Goal: Task Accomplishment & Management: Use online tool/utility

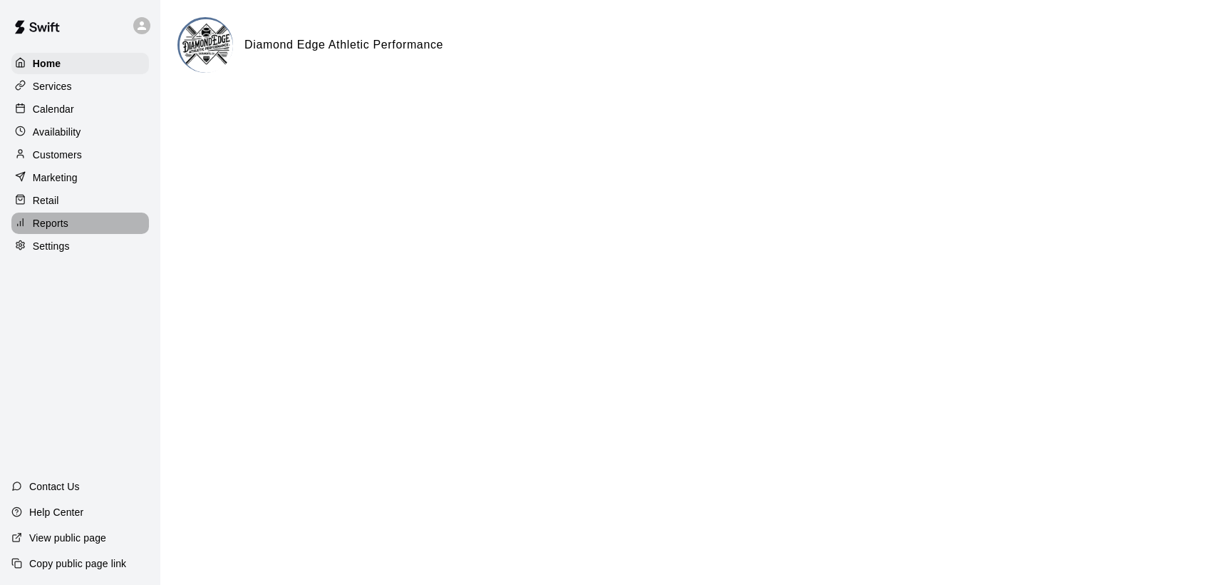
click at [61, 227] on p "Reports" at bounding box center [51, 223] width 36 height 14
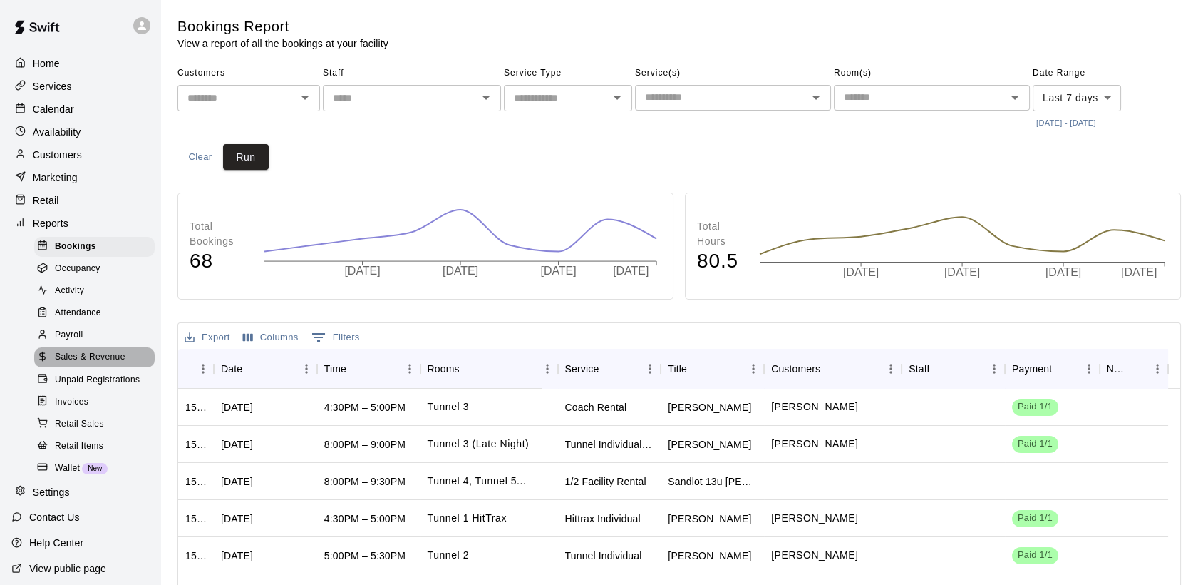
click at [101, 364] on span "Sales & Revenue" at bounding box center [90, 357] width 71 height 14
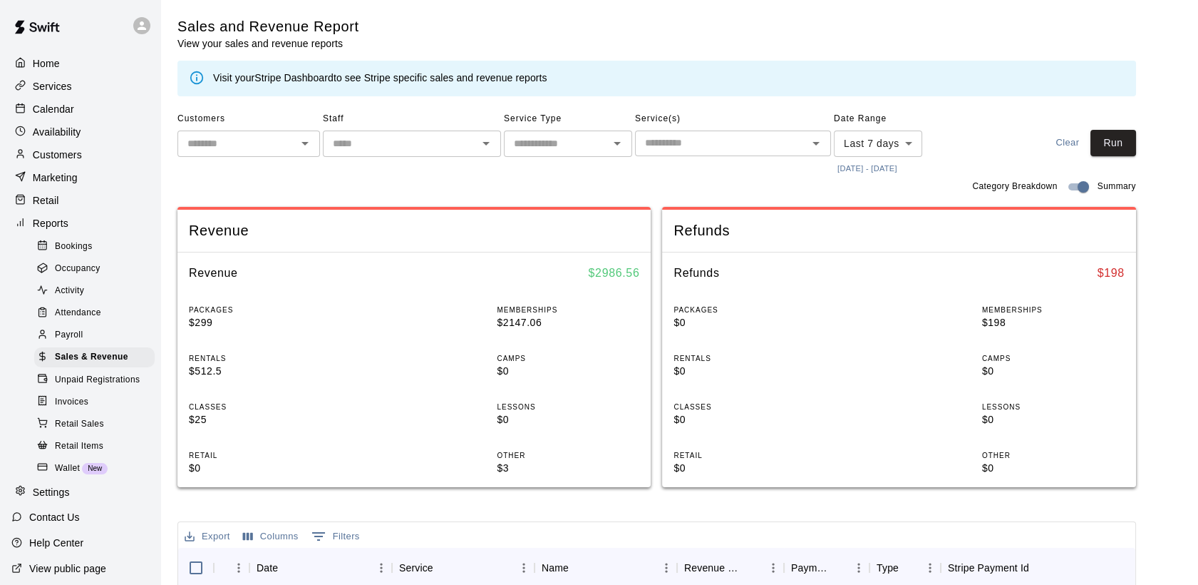
click at [76, 112] on div "Calendar" at bounding box center [80, 108] width 138 height 21
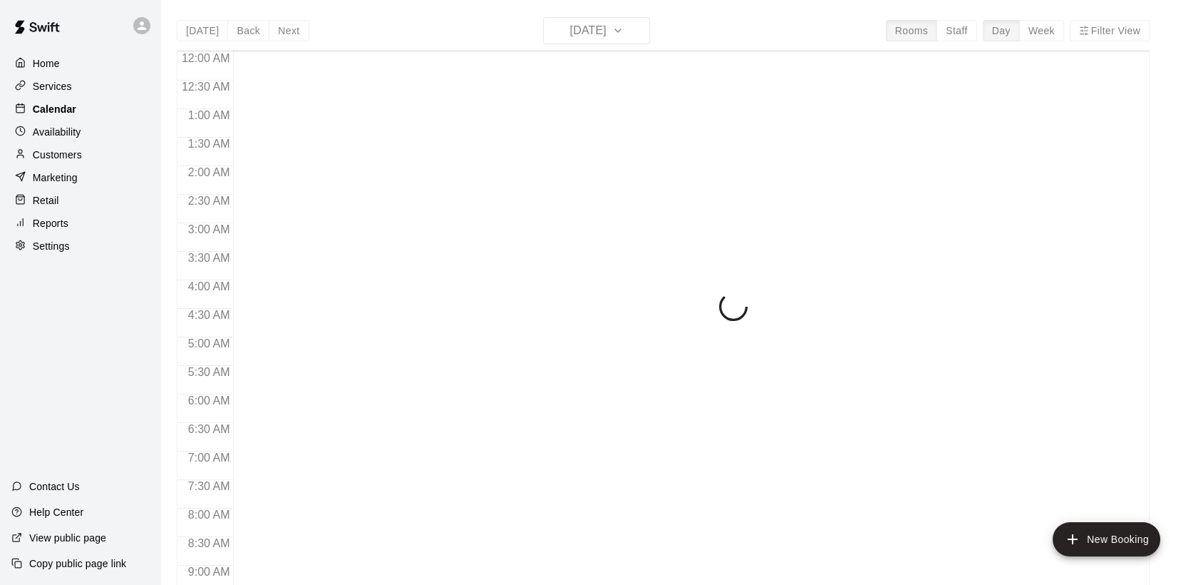
scroll to position [794, 0]
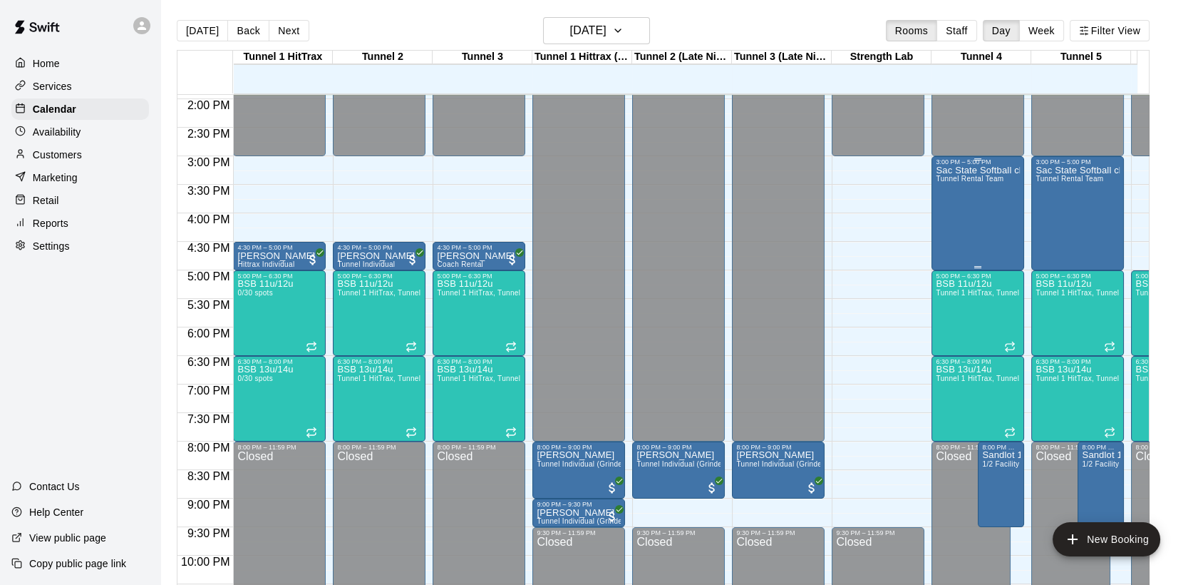
click at [984, 209] on div "Sac State Softball club Tunnel Rental Team" at bounding box center [978, 457] width 84 height 585
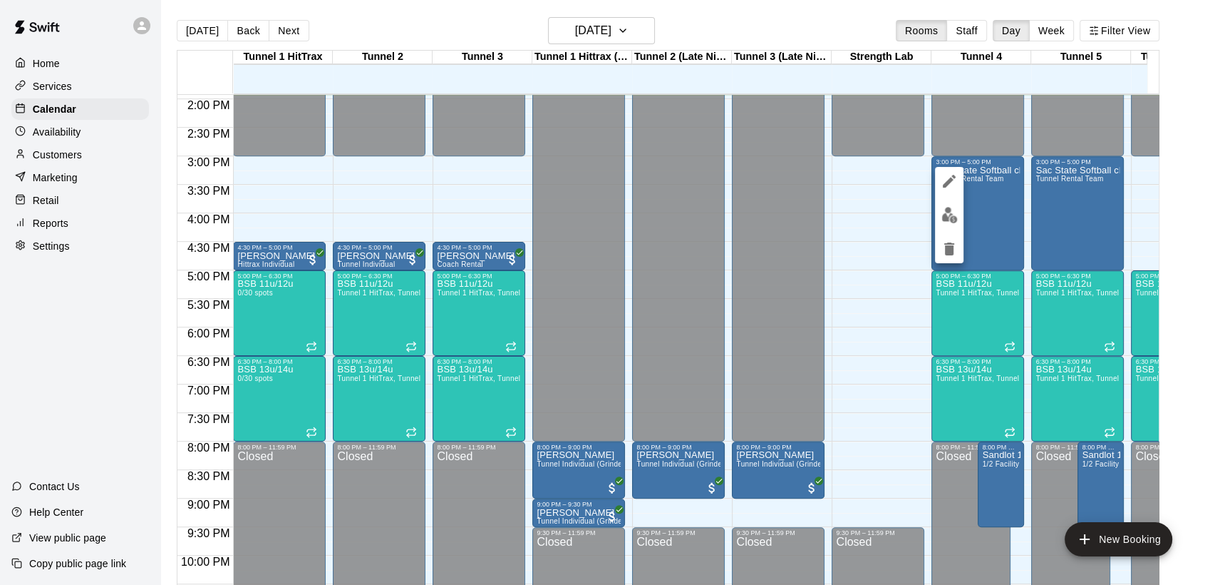
click at [875, 231] on div at bounding box center [605, 292] width 1210 height 585
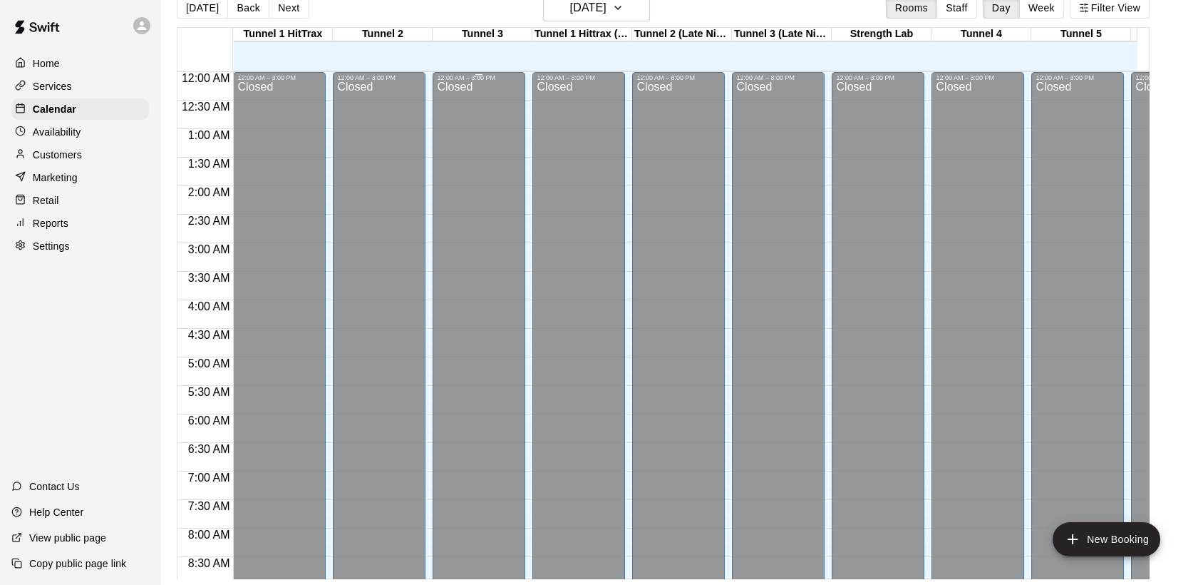
scroll to position [0, 0]
click at [46, 65] on p "Home" at bounding box center [46, 63] width 27 height 14
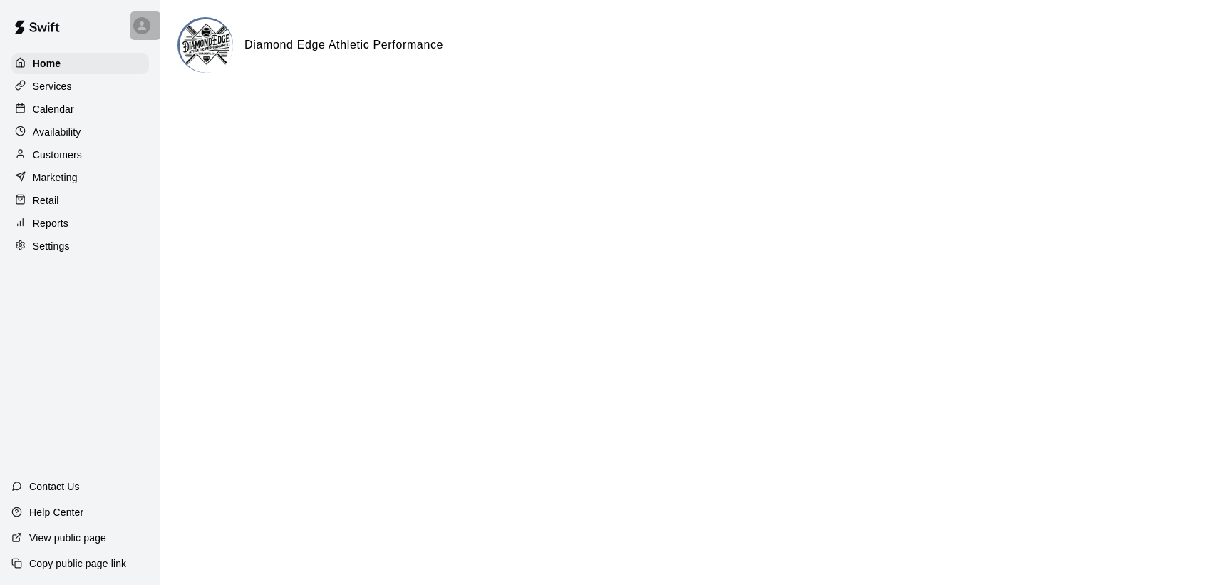
click at [143, 22] on icon at bounding box center [142, 25] width 9 height 9
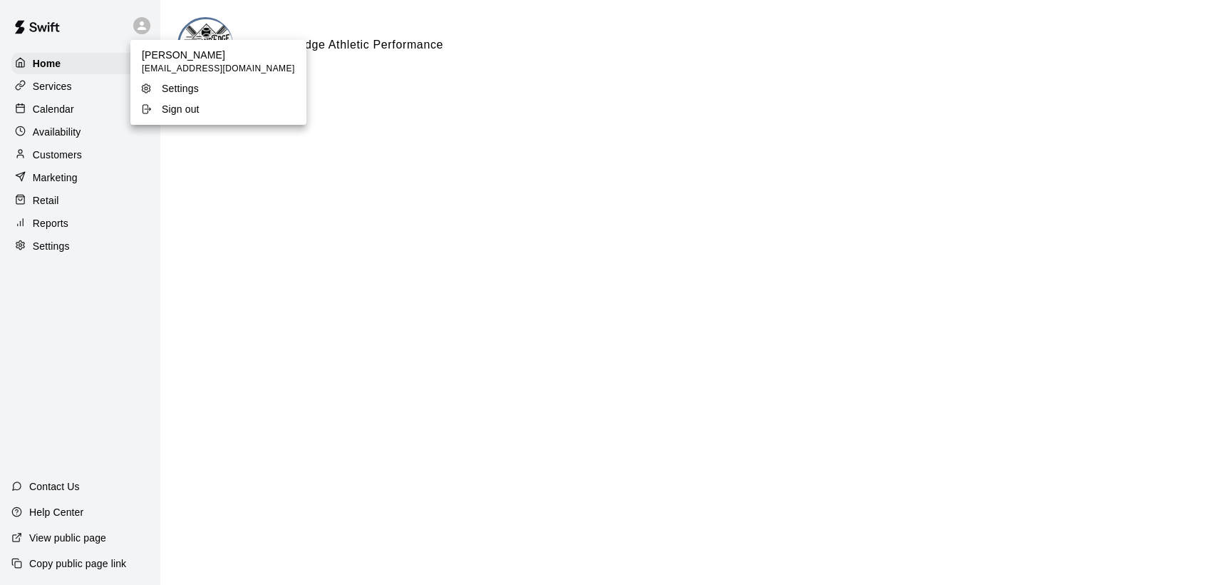
click at [61, 225] on div at bounding box center [605, 292] width 1210 height 585
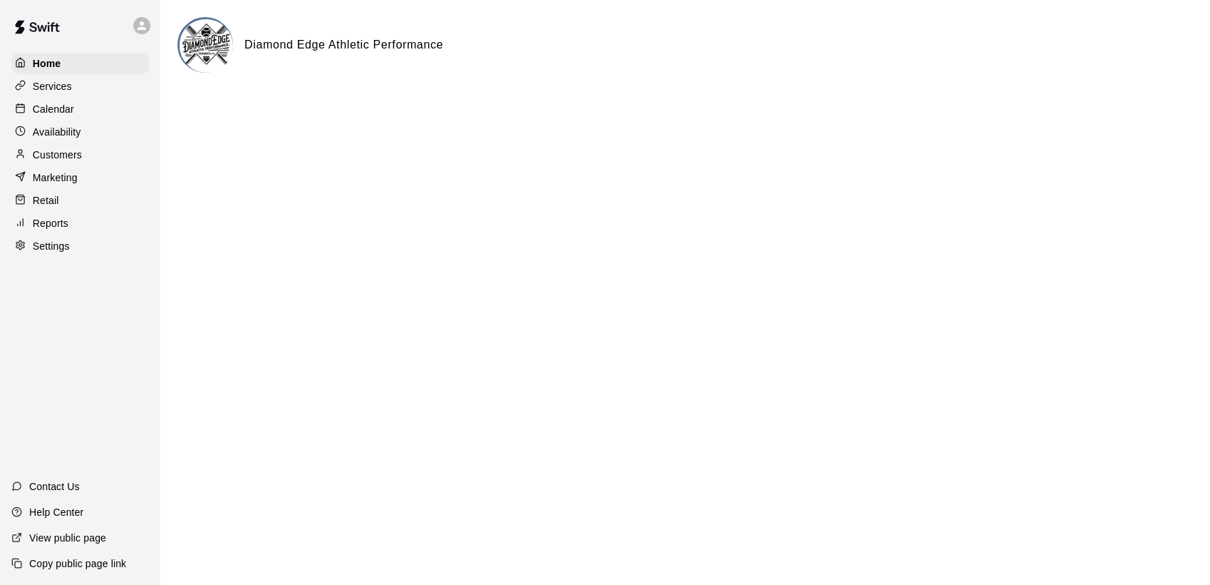
click at [61, 230] on p "Reports" at bounding box center [51, 223] width 36 height 14
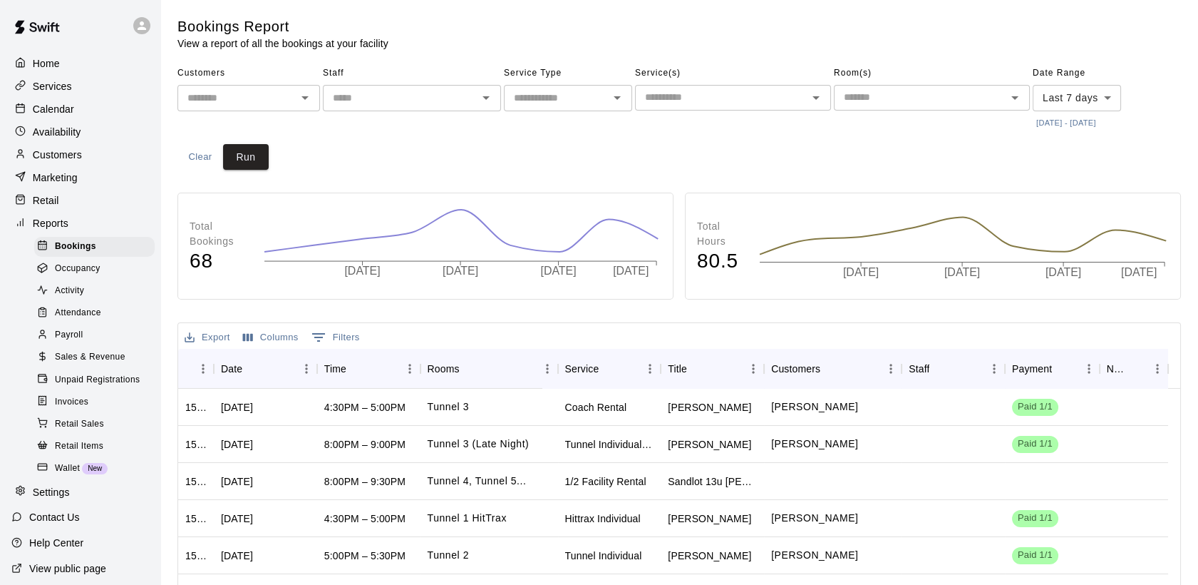
click at [87, 364] on span "Sales & Revenue" at bounding box center [90, 357] width 71 height 14
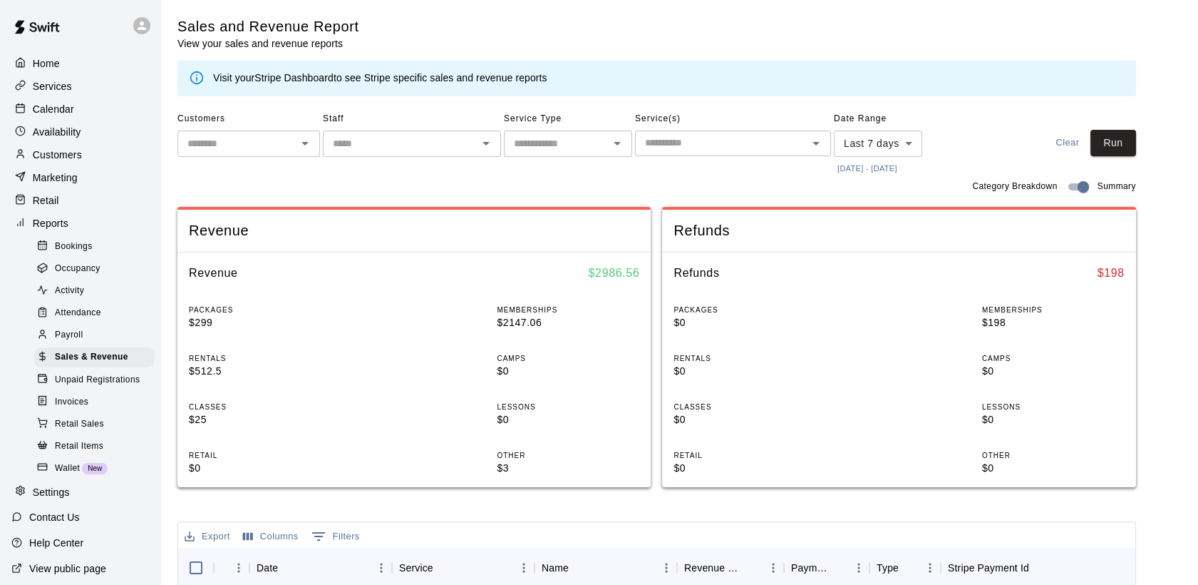
click at [870, 148] on body "Home Services Calendar Availability Customers Marketing Retail Reports Bookings…" at bounding box center [599, 513] width 1198 height 1026
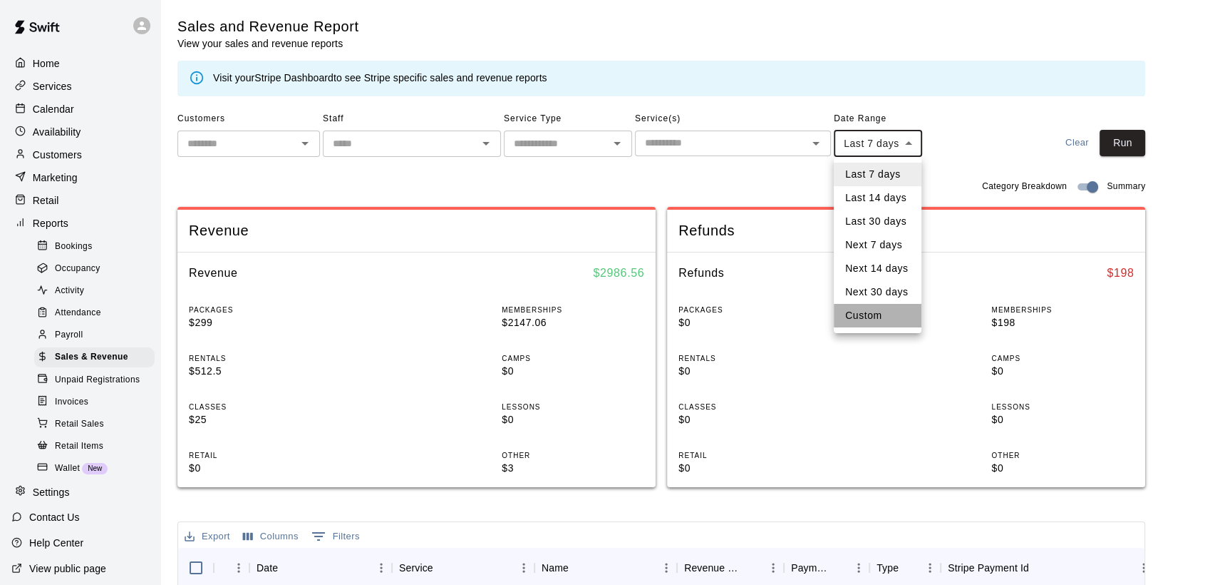
click at [865, 316] on li "Custom" at bounding box center [878, 316] width 88 height 24
type input "******"
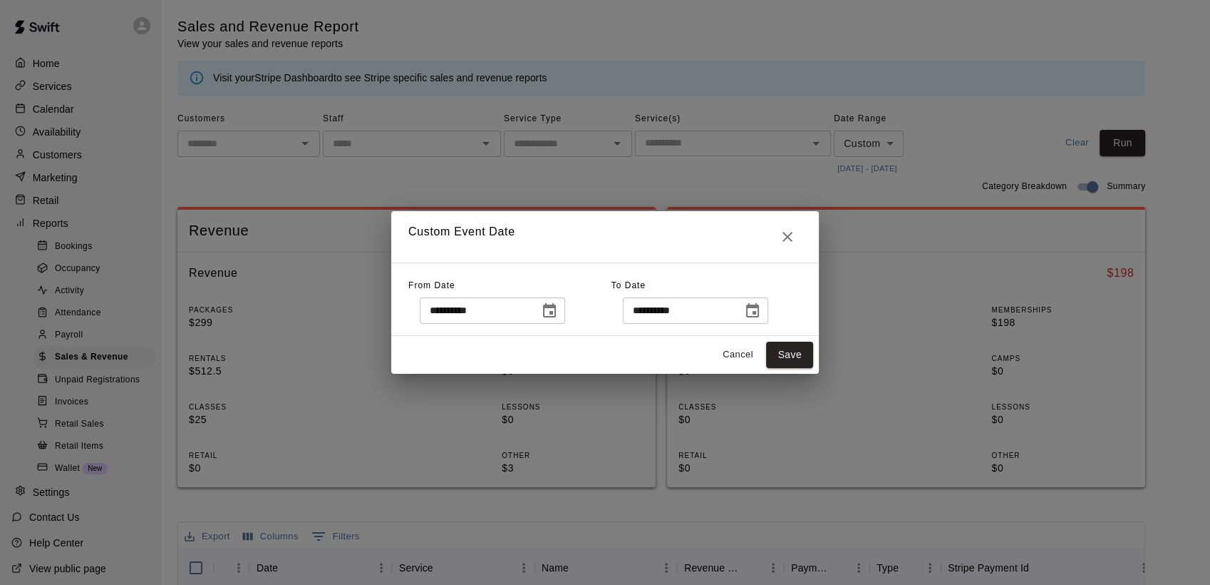
click at [556, 312] on icon "Choose date, selected date is Oct 7, 2025" at bounding box center [549, 310] width 13 height 14
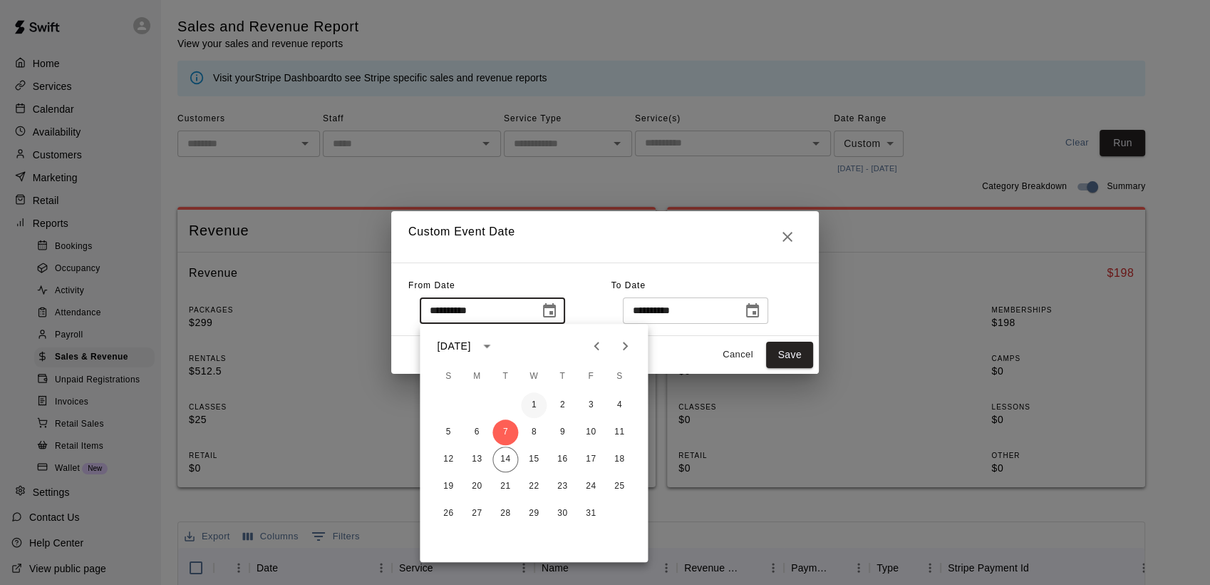
click at [536, 407] on button "1" at bounding box center [534, 405] width 26 height 26
type input "**********"
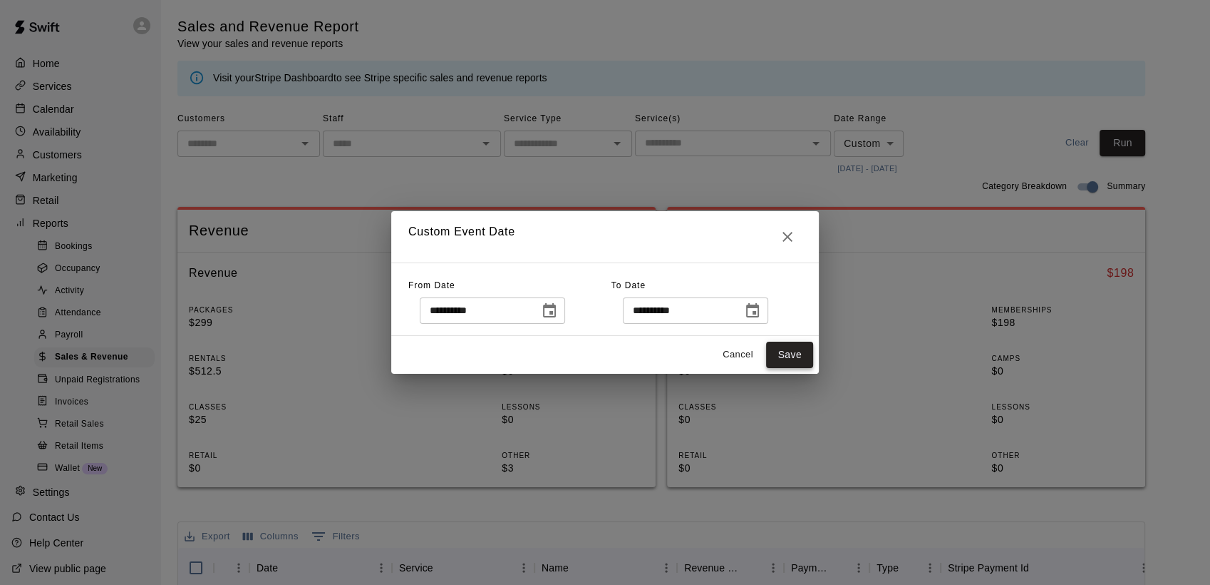
click at [788, 352] on button "Save" at bounding box center [789, 354] width 47 height 26
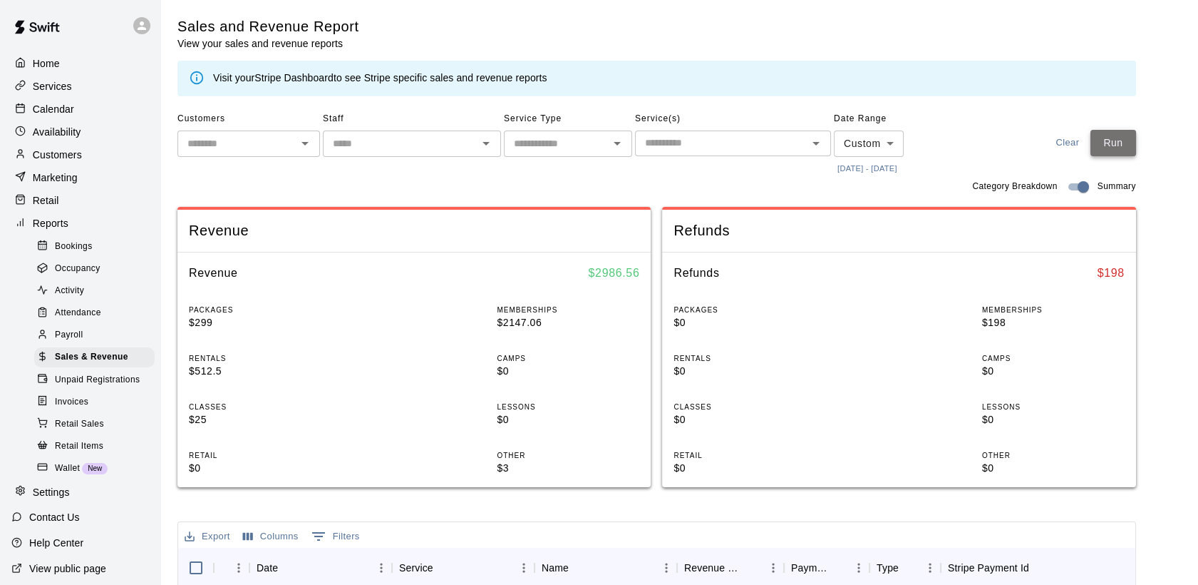
click at [1112, 140] on button "Run" at bounding box center [1114, 143] width 46 height 26
click at [135, 26] on icon at bounding box center [141, 25] width 13 height 13
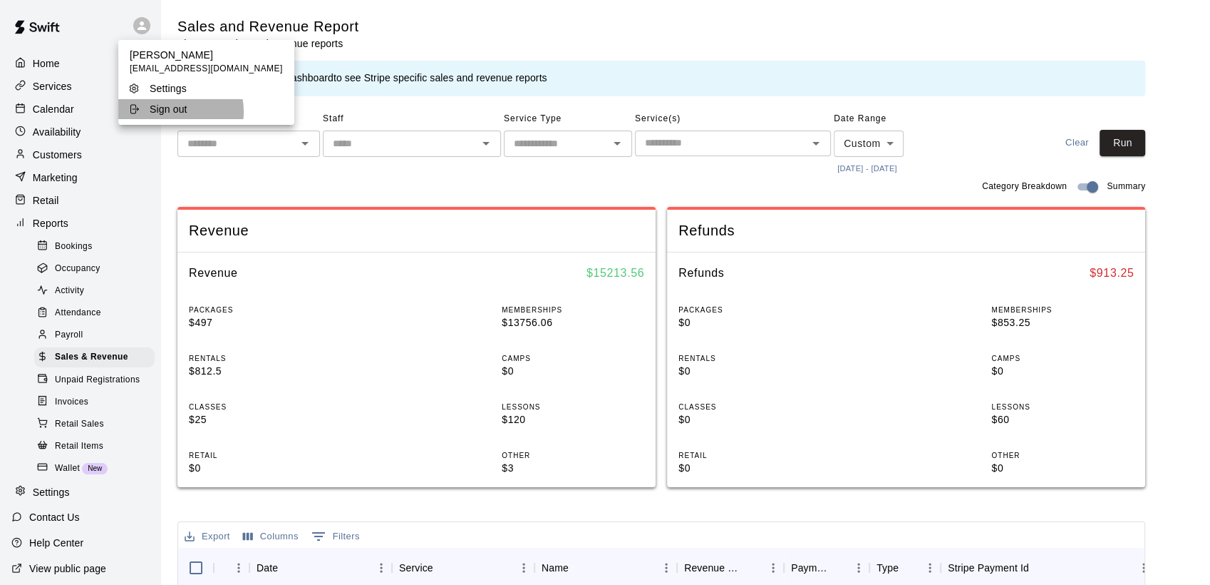
click at [169, 112] on p "Sign out" at bounding box center [169, 109] width 38 height 14
